Goal: Use online tool/utility: Utilize a website feature to perform a specific function

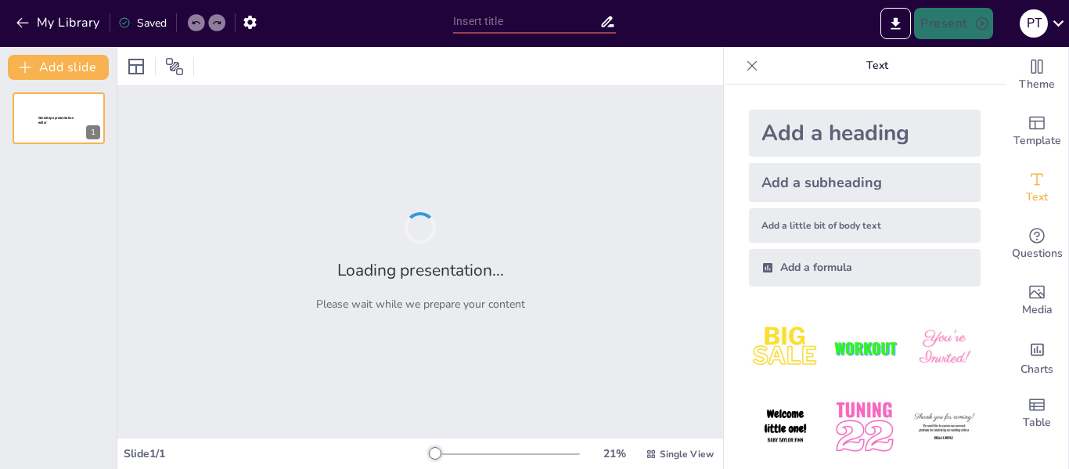
type input "Fundamentos de la Ética Profesional: Valores, Principios y Normas"
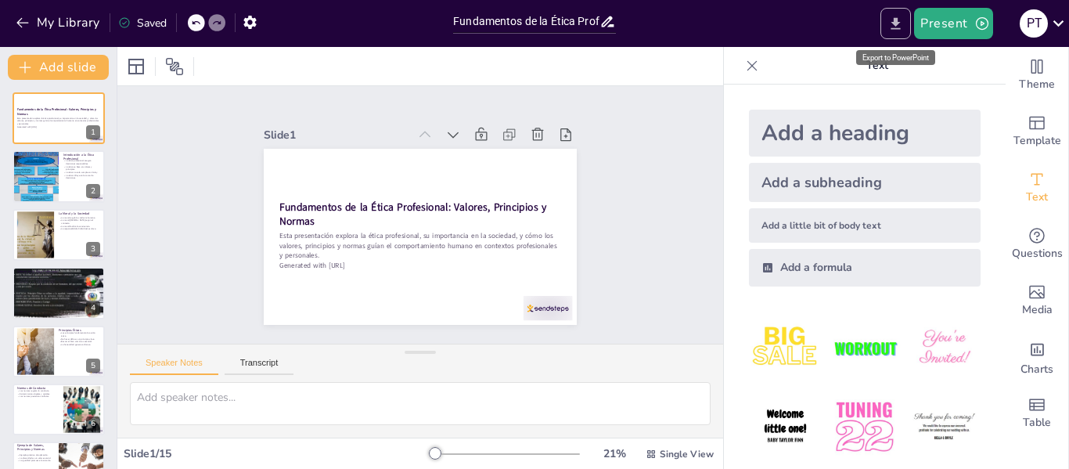
click at [907, 17] on button "Export to PowerPoint" at bounding box center [896, 23] width 31 height 31
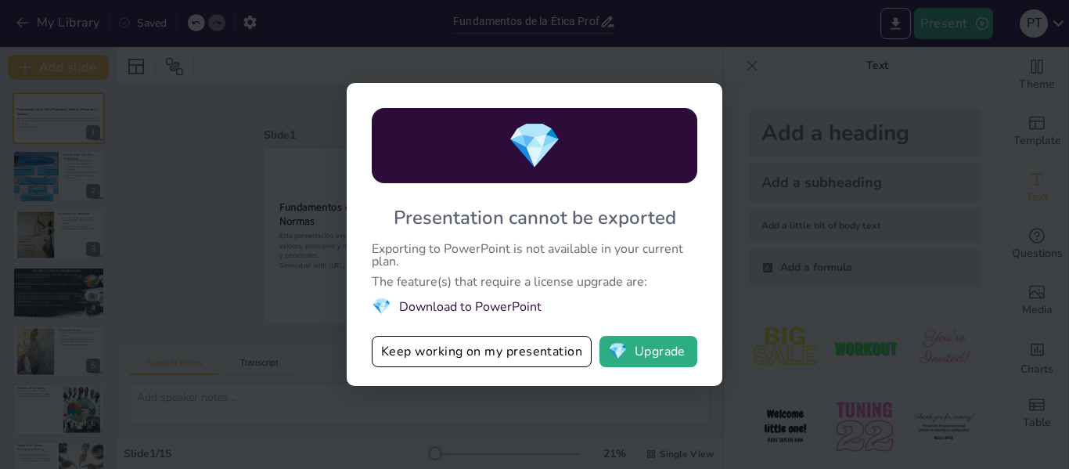
click at [889, 67] on div "💎 Presentation cannot be exported Exporting to PowerPoint is not available in y…" at bounding box center [534, 234] width 1069 height 469
click at [957, 23] on div "💎 Presentation cannot be exported Exporting to PowerPoint is not available in y…" at bounding box center [534, 234] width 1069 height 469
click at [495, 331] on div "💎 Presentation cannot be exported Exporting to PowerPoint is not available in y…" at bounding box center [535, 234] width 376 height 303
click at [489, 303] on li "💎 Download to PowerPoint" at bounding box center [535, 306] width 326 height 21
click at [766, 56] on div "💎 Presentation cannot be exported Exporting to PowerPoint is not available in y…" at bounding box center [534, 234] width 1069 height 469
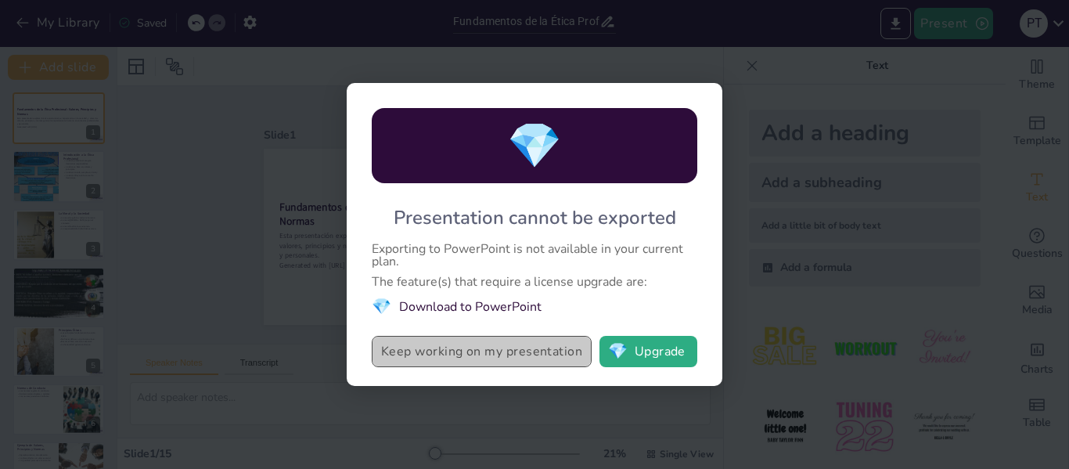
click at [532, 352] on button "Keep working on my presentation" at bounding box center [482, 351] width 220 height 31
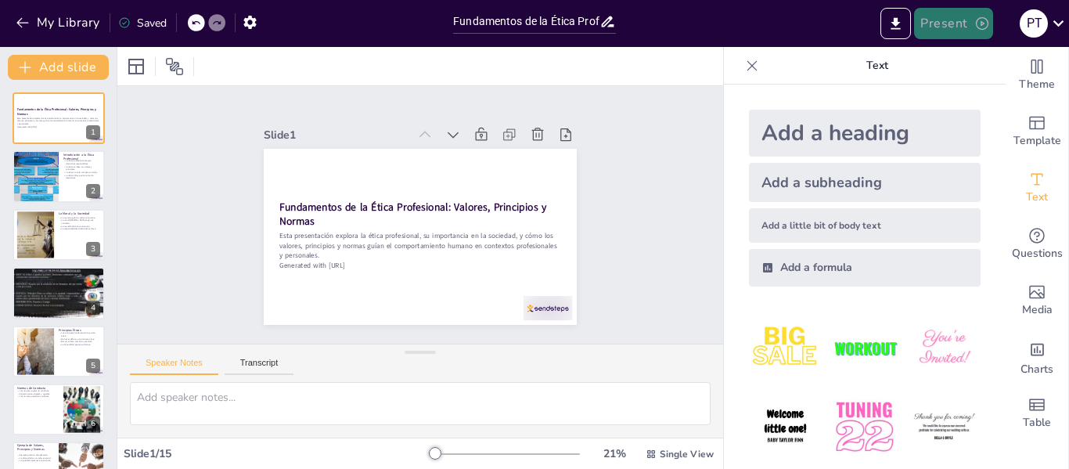
click at [954, 12] on button "Present" at bounding box center [953, 23] width 78 height 31
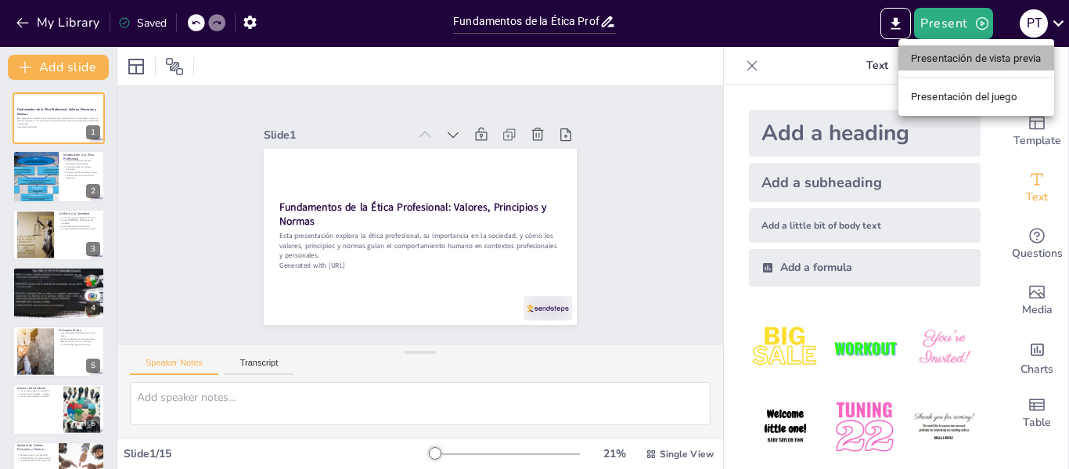
click at [974, 67] on li "Presentación de vista previa" at bounding box center [977, 57] width 156 height 25
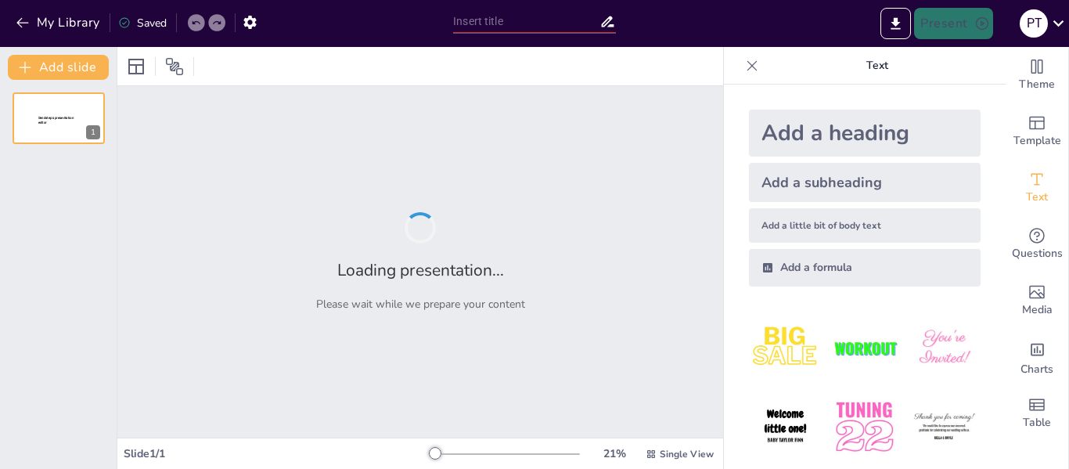
type input "Fundamentos de la Ética Profesional: Valores, Principios y Normas"
